Goal: Transaction & Acquisition: Purchase product/service

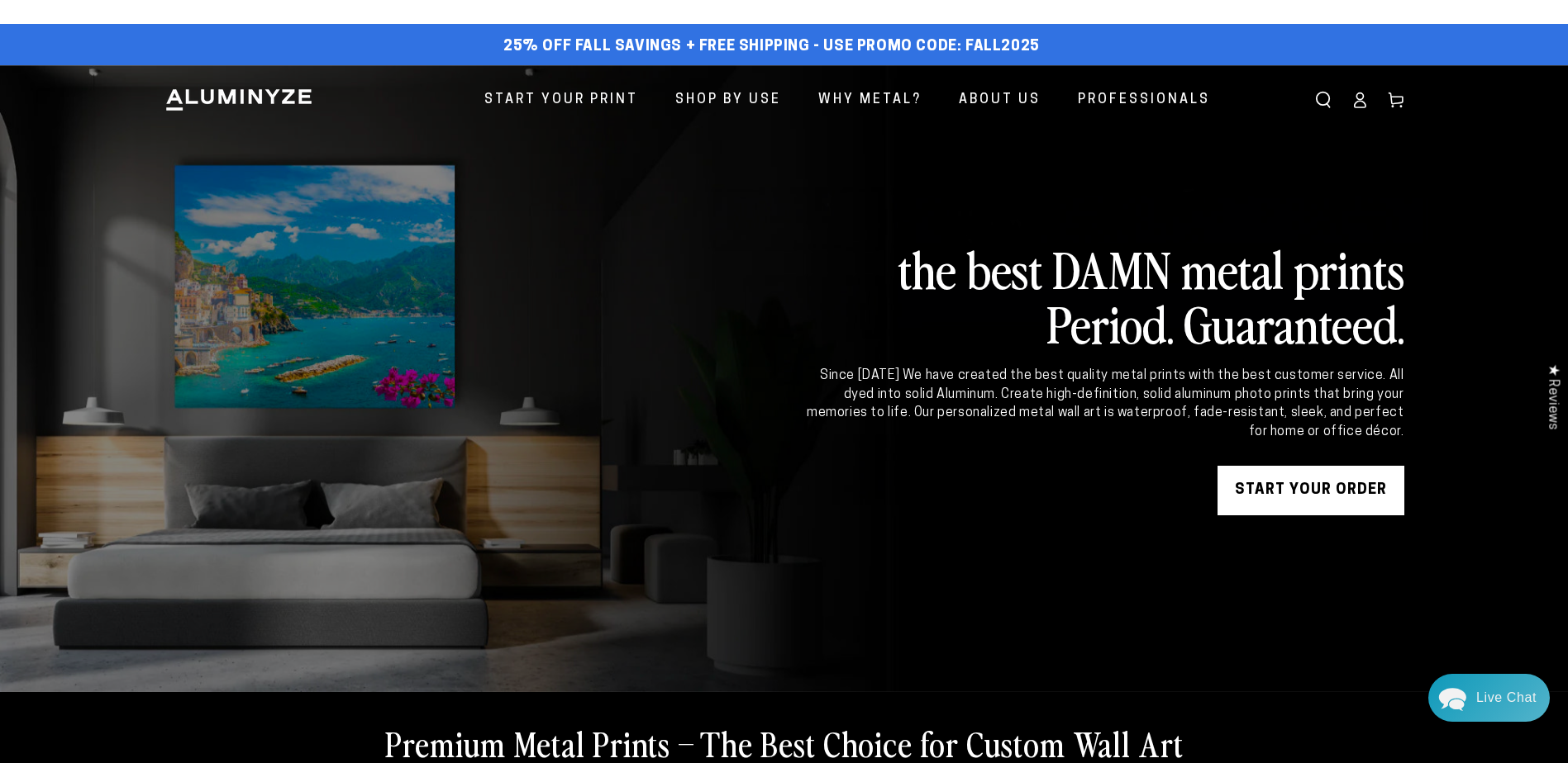
click at [1346, 489] on link "START YOUR Order" at bounding box center [1311, 490] width 187 height 49
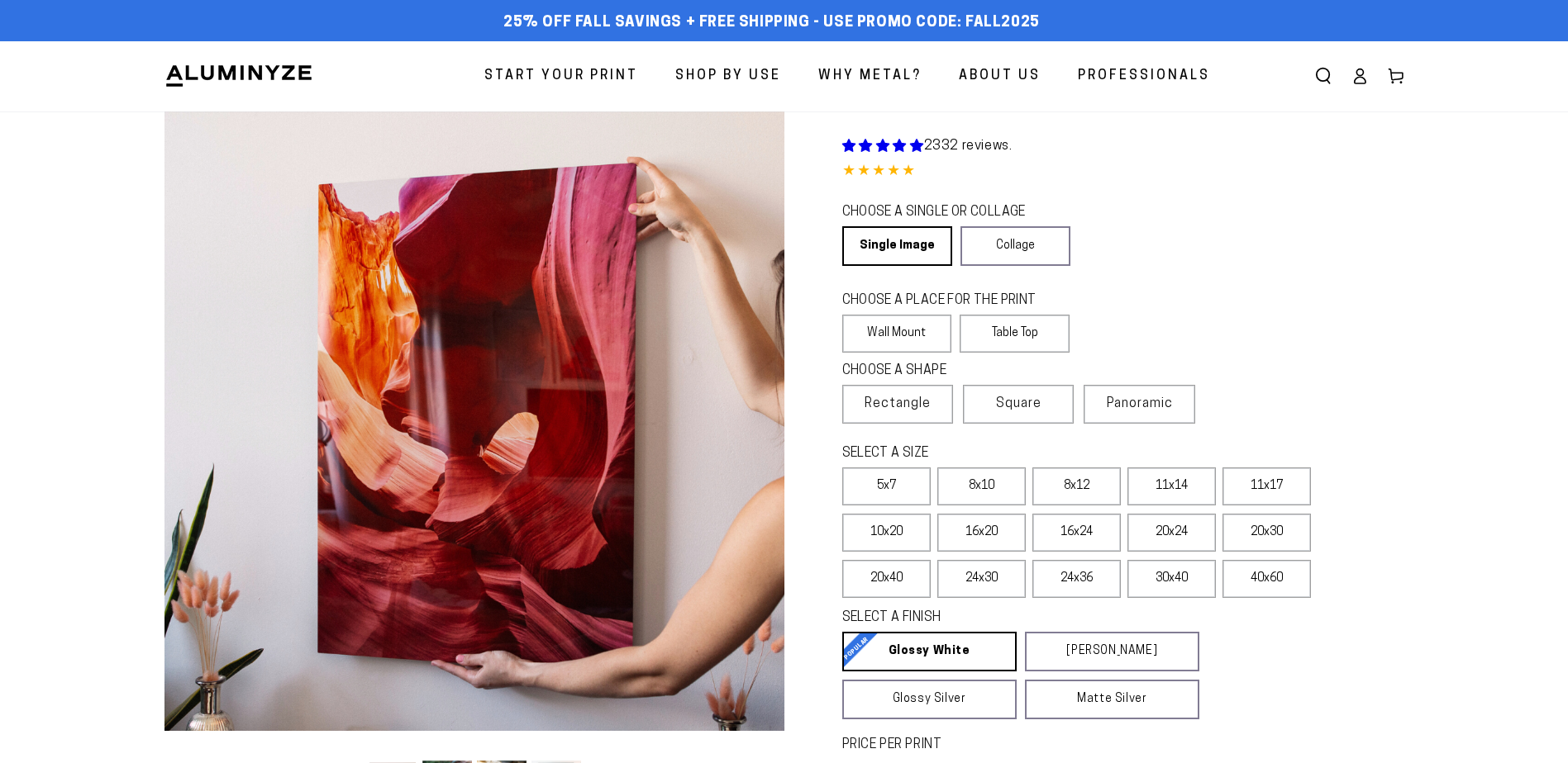
select select "**********"
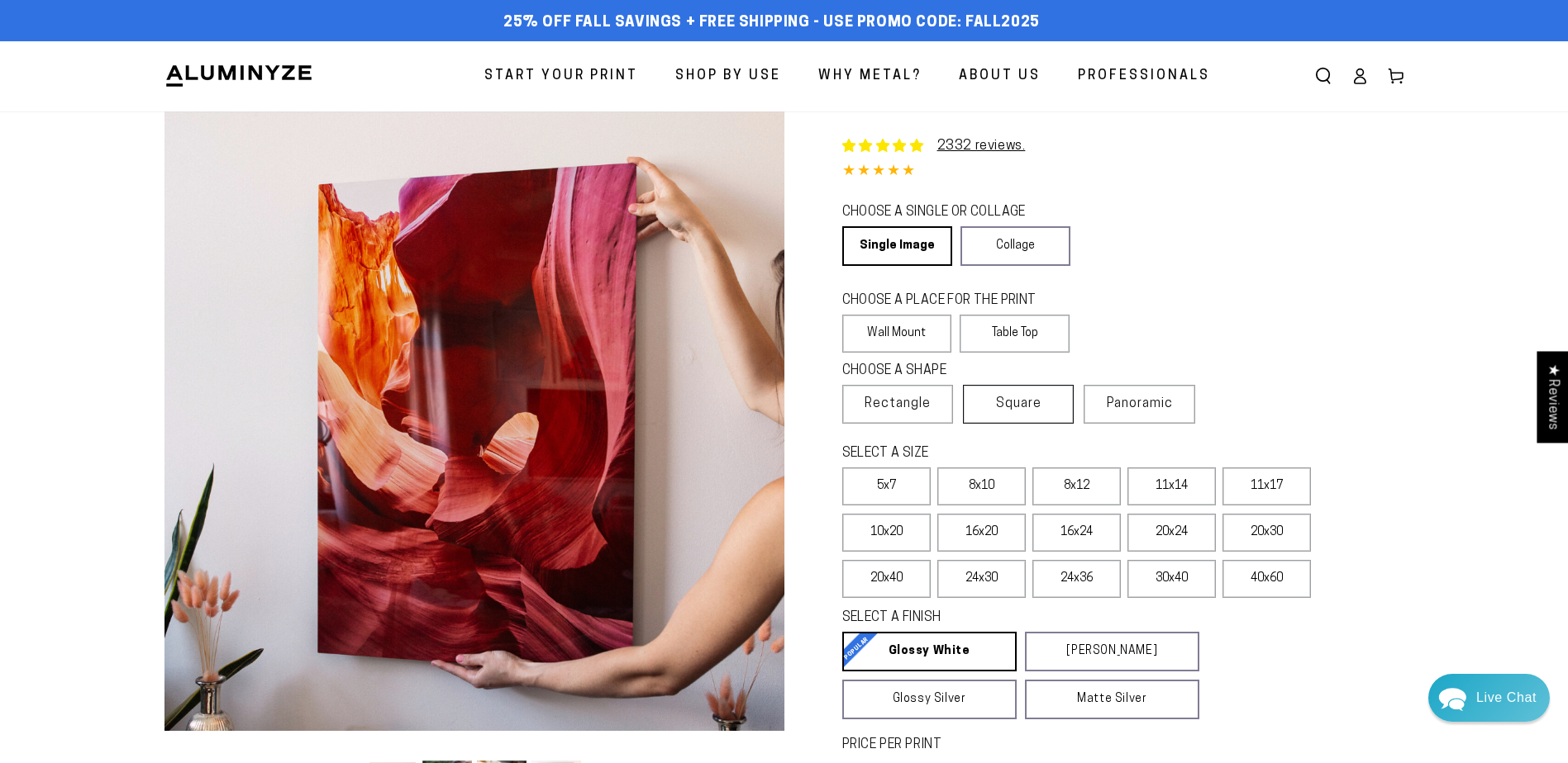
click at [1049, 400] on label "Square" at bounding box center [1018, 404] width 111 height 39
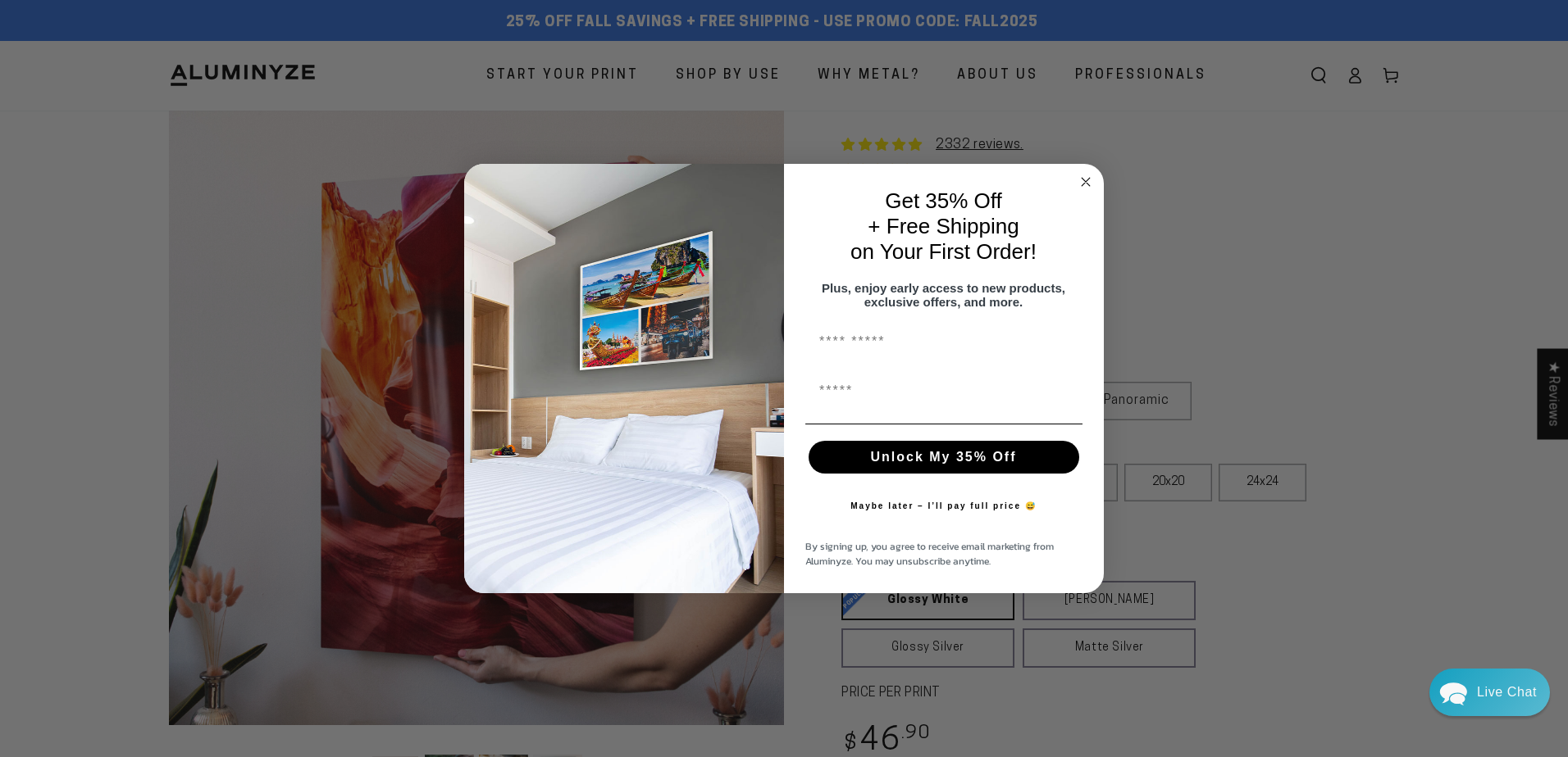
click at [965, 539] on div "Get 35% Off + Free Shipping on Your First Order! Plus, enjoy early access to ne…" at bounding box center [935, 378] width 304 height 396
click at [1090, 173] on circle "Close dialog" at bounding box center [1086, 183] width 19 height 19
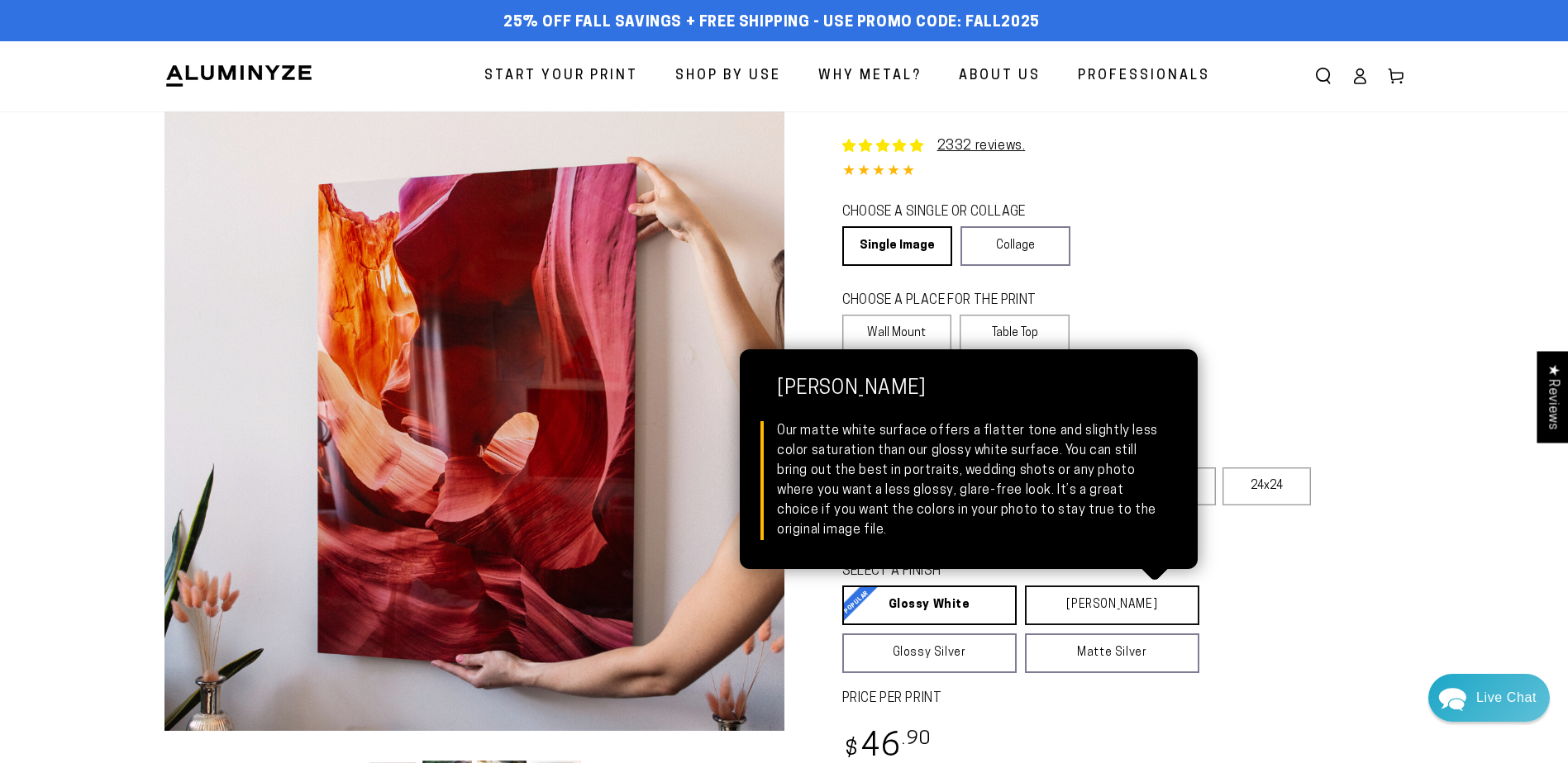
click at [1062, 611] on link "Matte White Matte White Our matte white surface offers a flatter tone and sligh…" at bounding box center [1112, 605] width 175 height 40
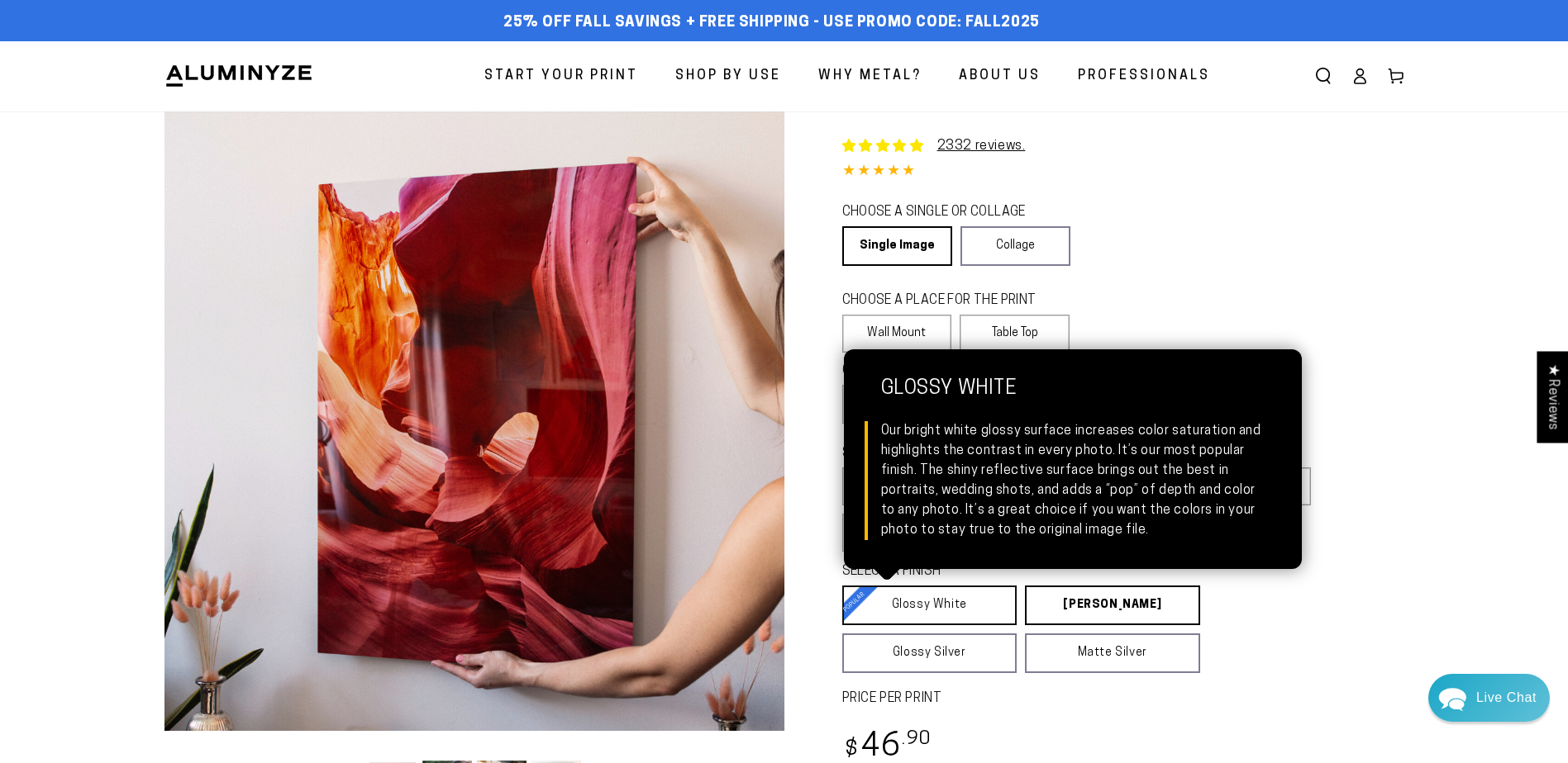
click at [912, 610] on link "Glossy White Glossy White Our bright white glossy surface increases color satur…" at bounding box center [929, 605] width 176 height 40
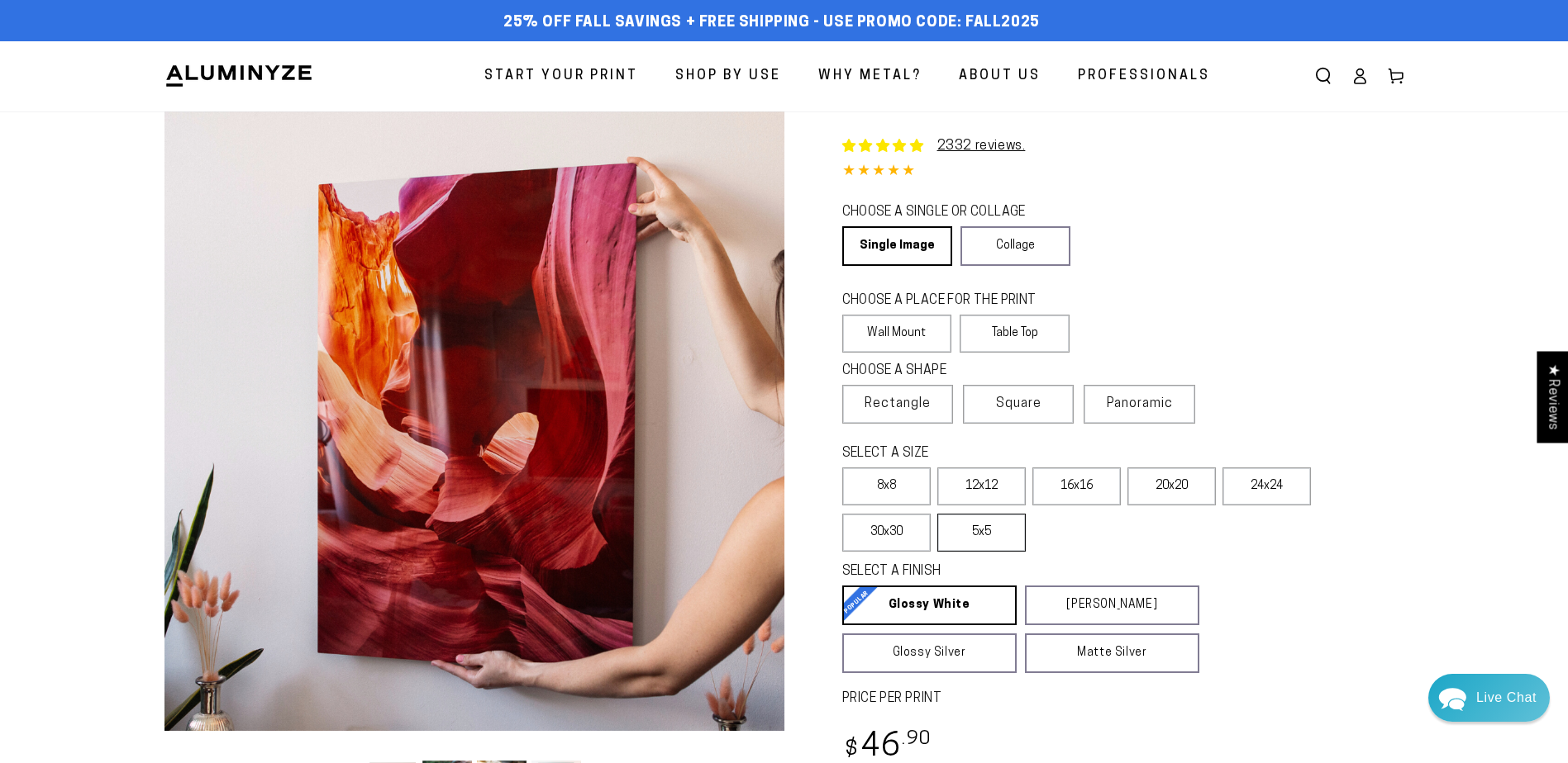
click at [1013, 541] on label "5x5" at bounding box center [981, 533] width 88 height 38
